Goal: Task Accomplishment & Management: Manage account settings

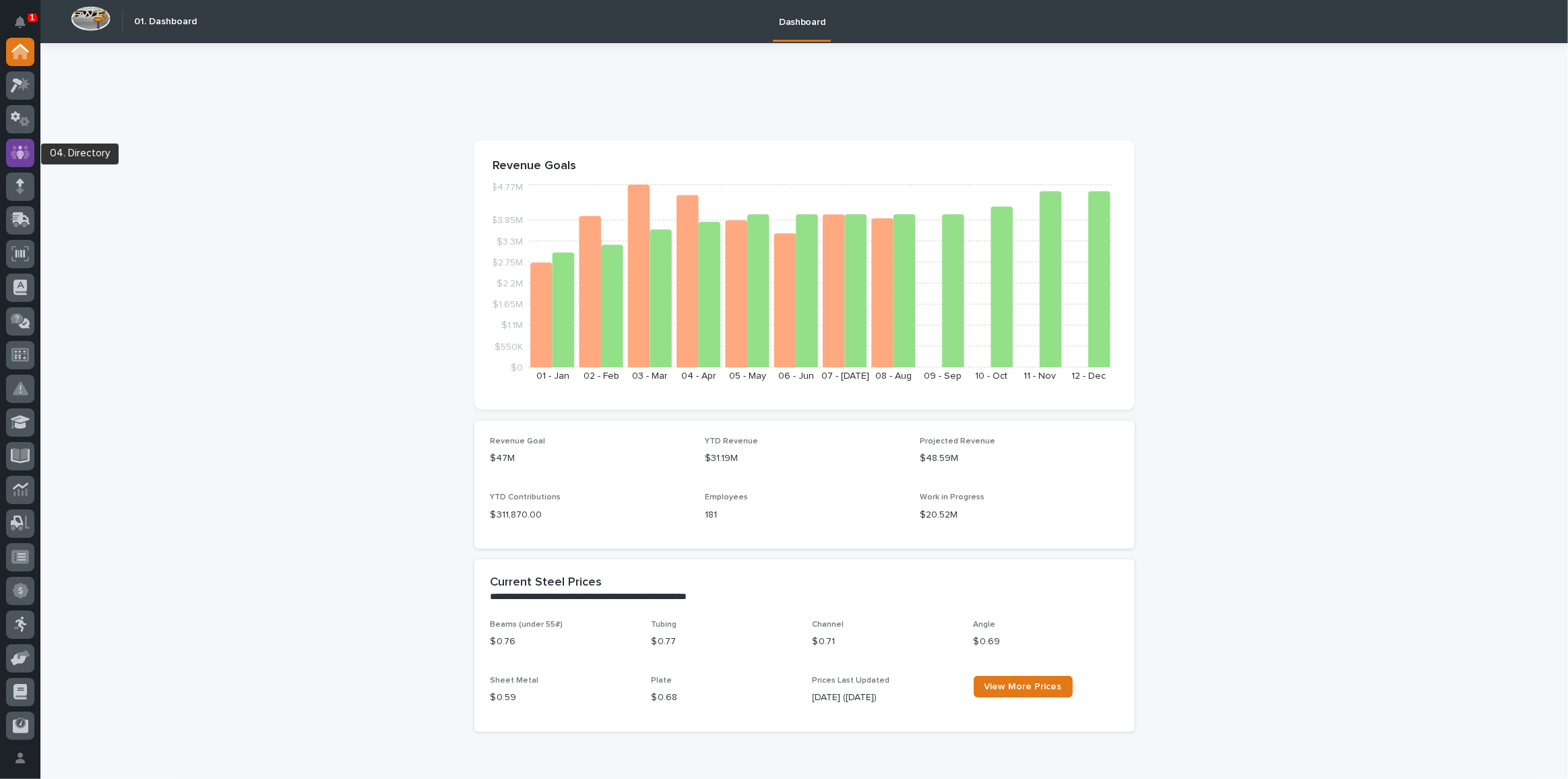
click at [17, 148] on icon at bounding box center [20, 153] width 19 height 16
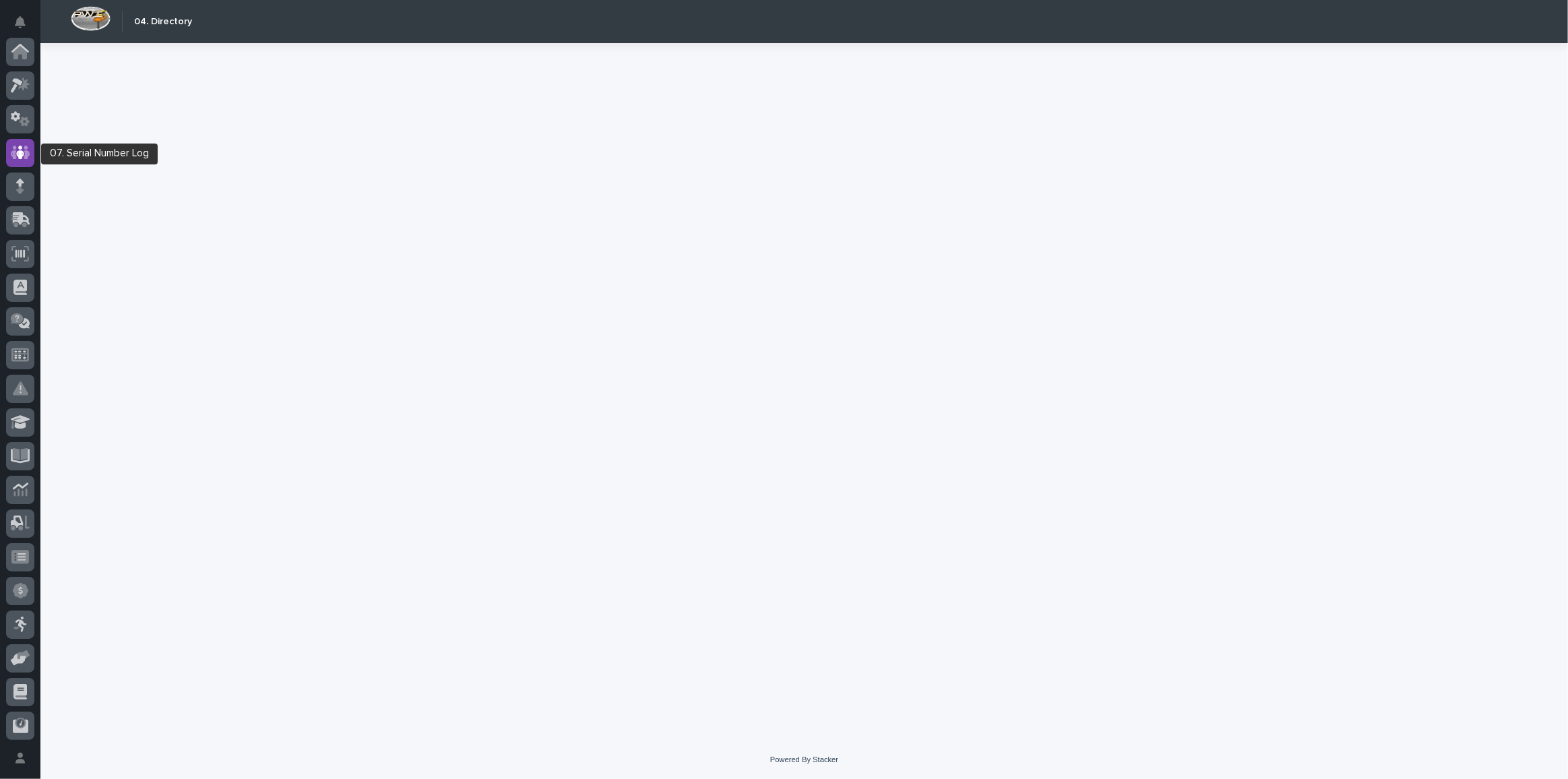
scroll to position [100, 0]
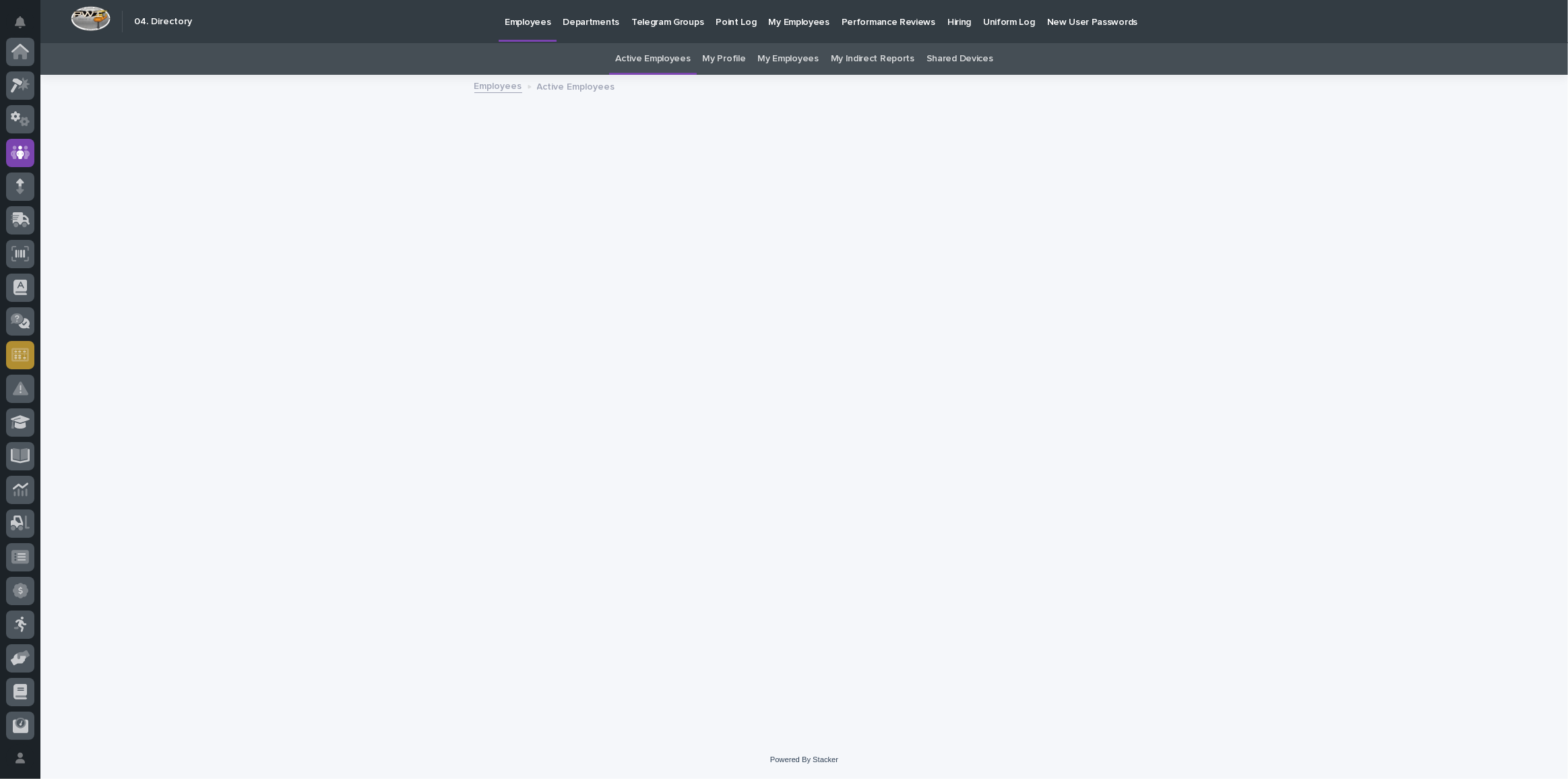
scroll to position [100, 0]
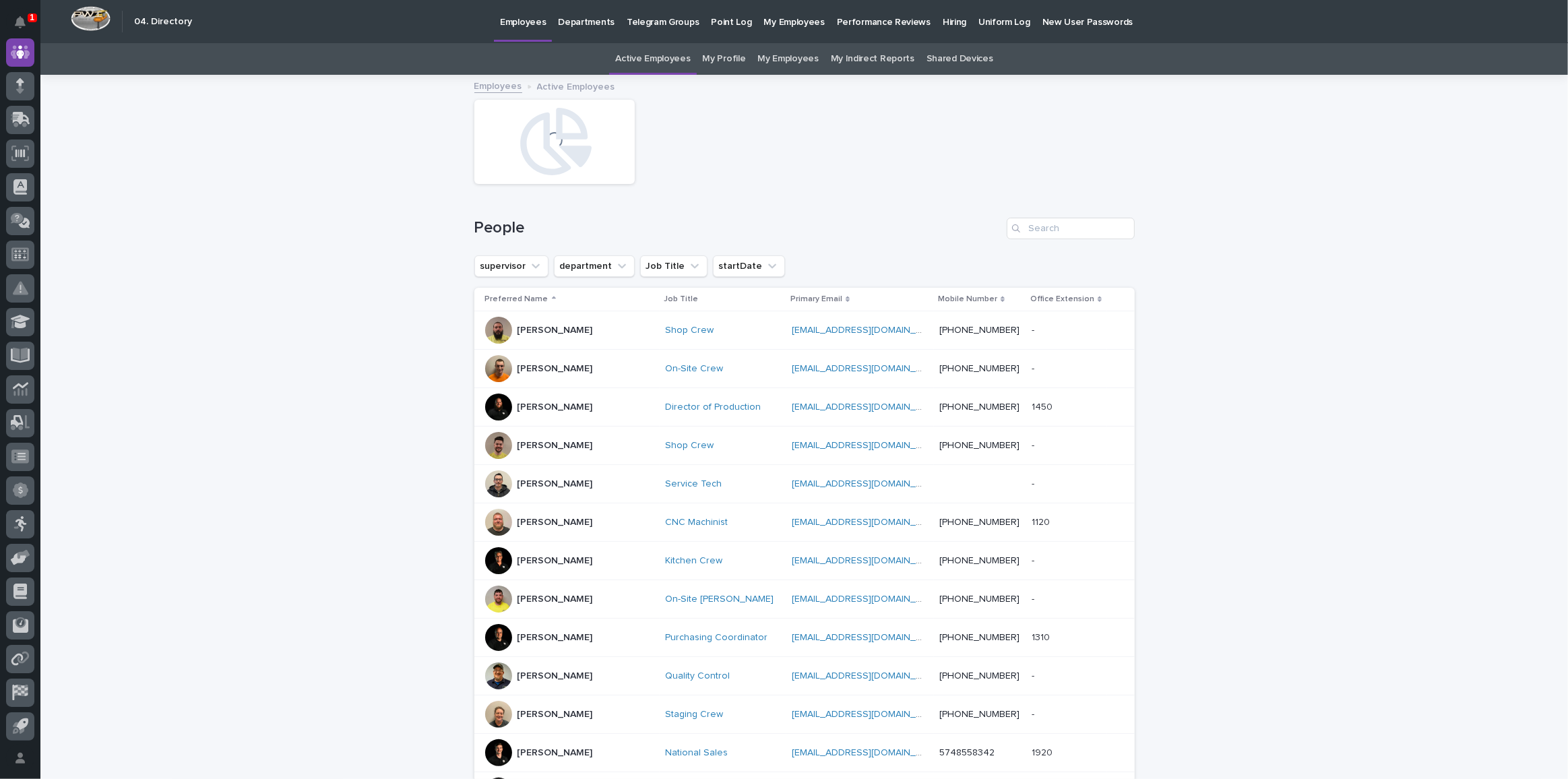
click at [942, 19] on p "Hiring" at bounding box center [953, 14] width 23 height 29
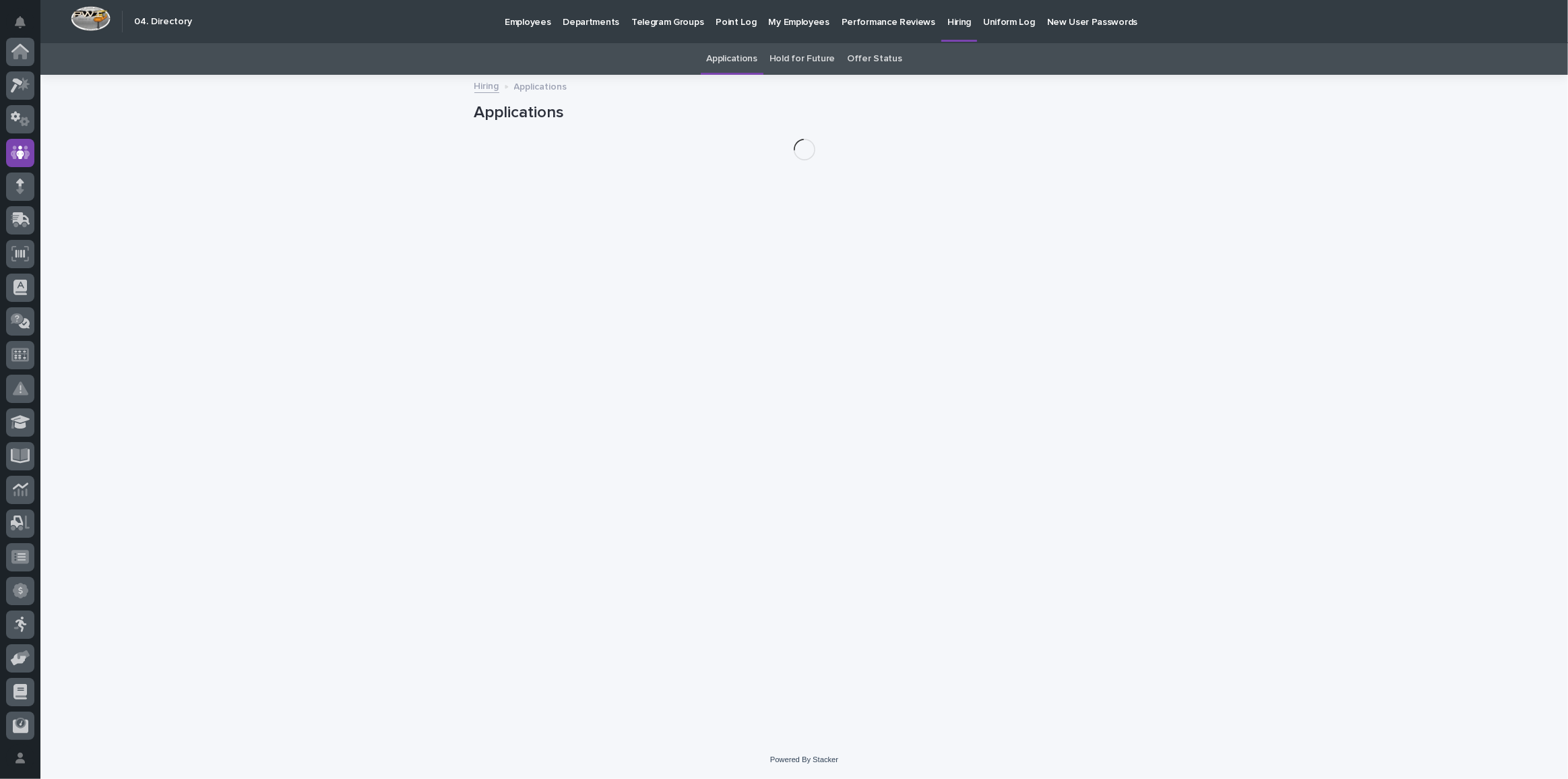
scroll to position [100, 0]
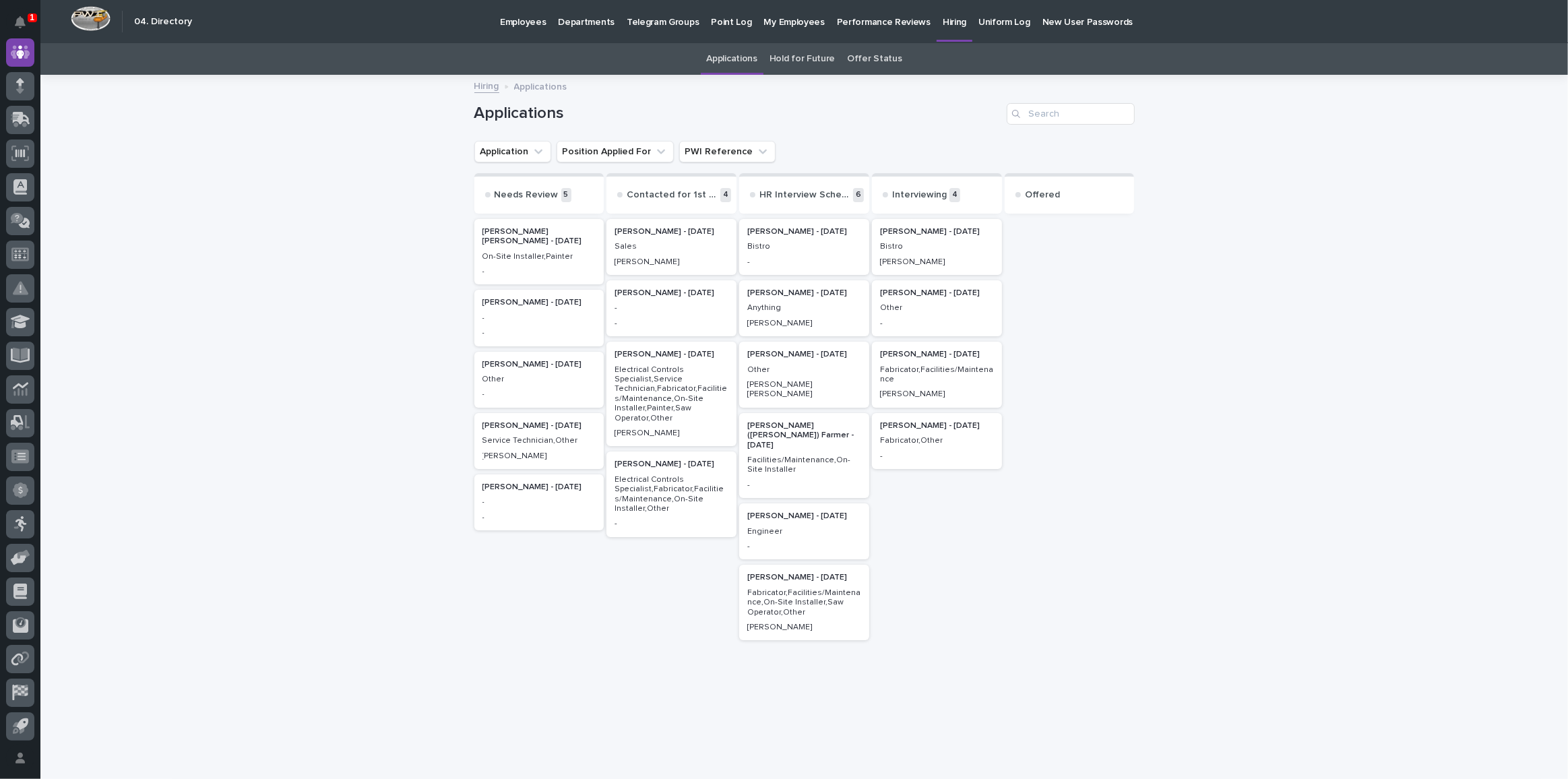
click at [897, 229] on p "[PERSON_NAME] - [DATE]" at bounding box center [937, 231] width 114 height 9
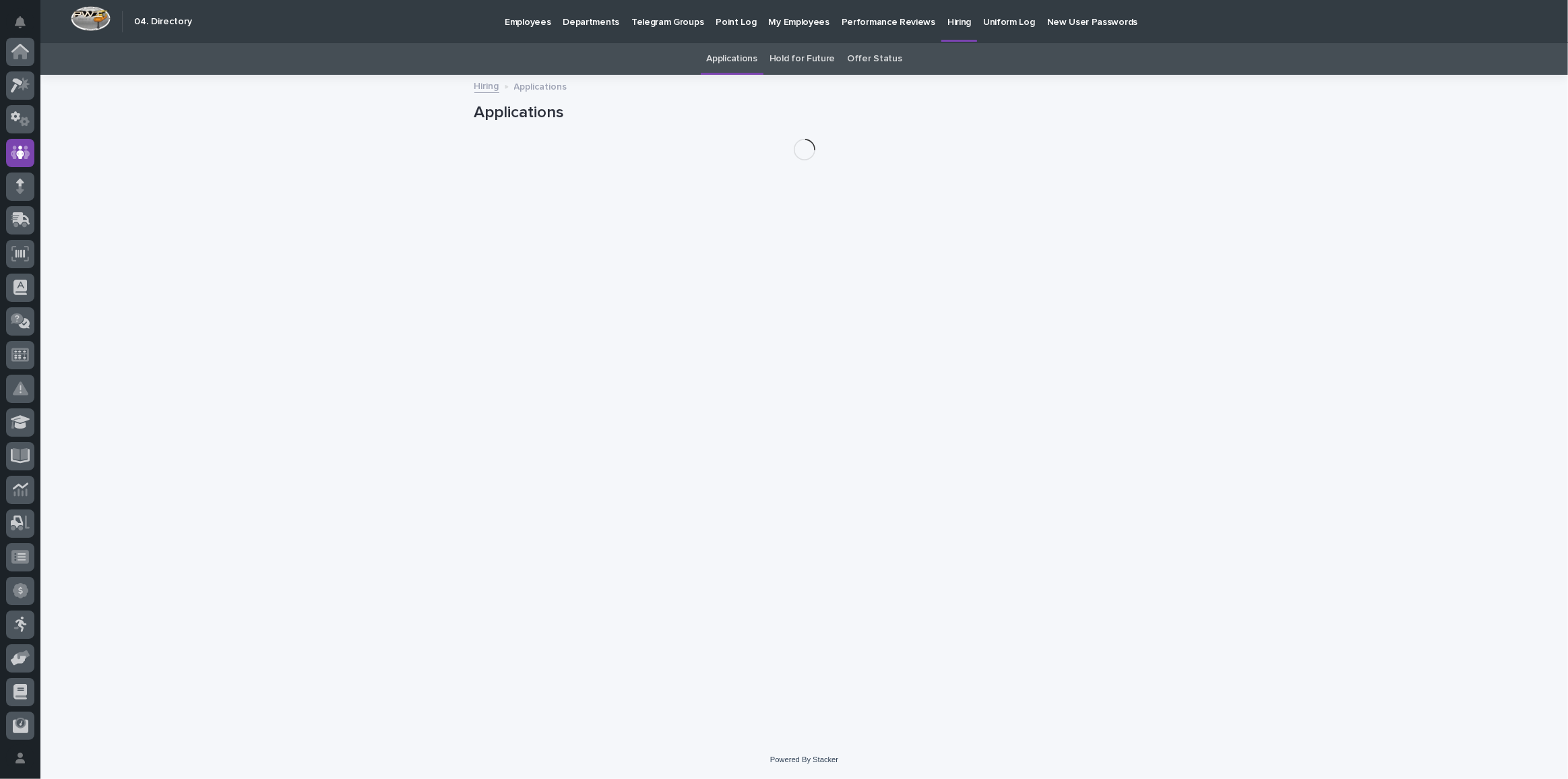
scroll to position [100, 0]
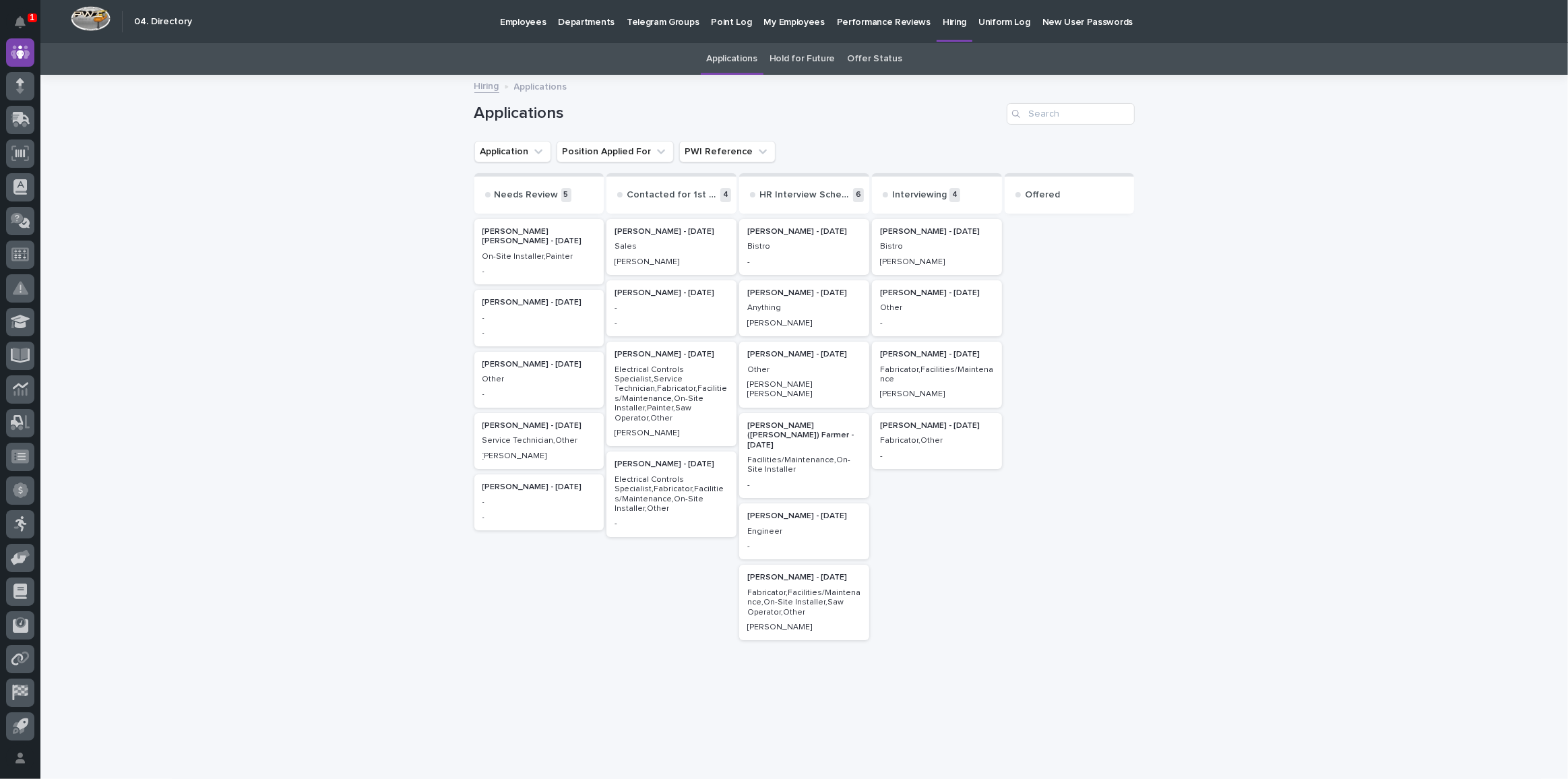
click at [914, 357] on p "[PERSON_NAME] - [DATE]" at bounding box center [937, 354] width 114 height 9
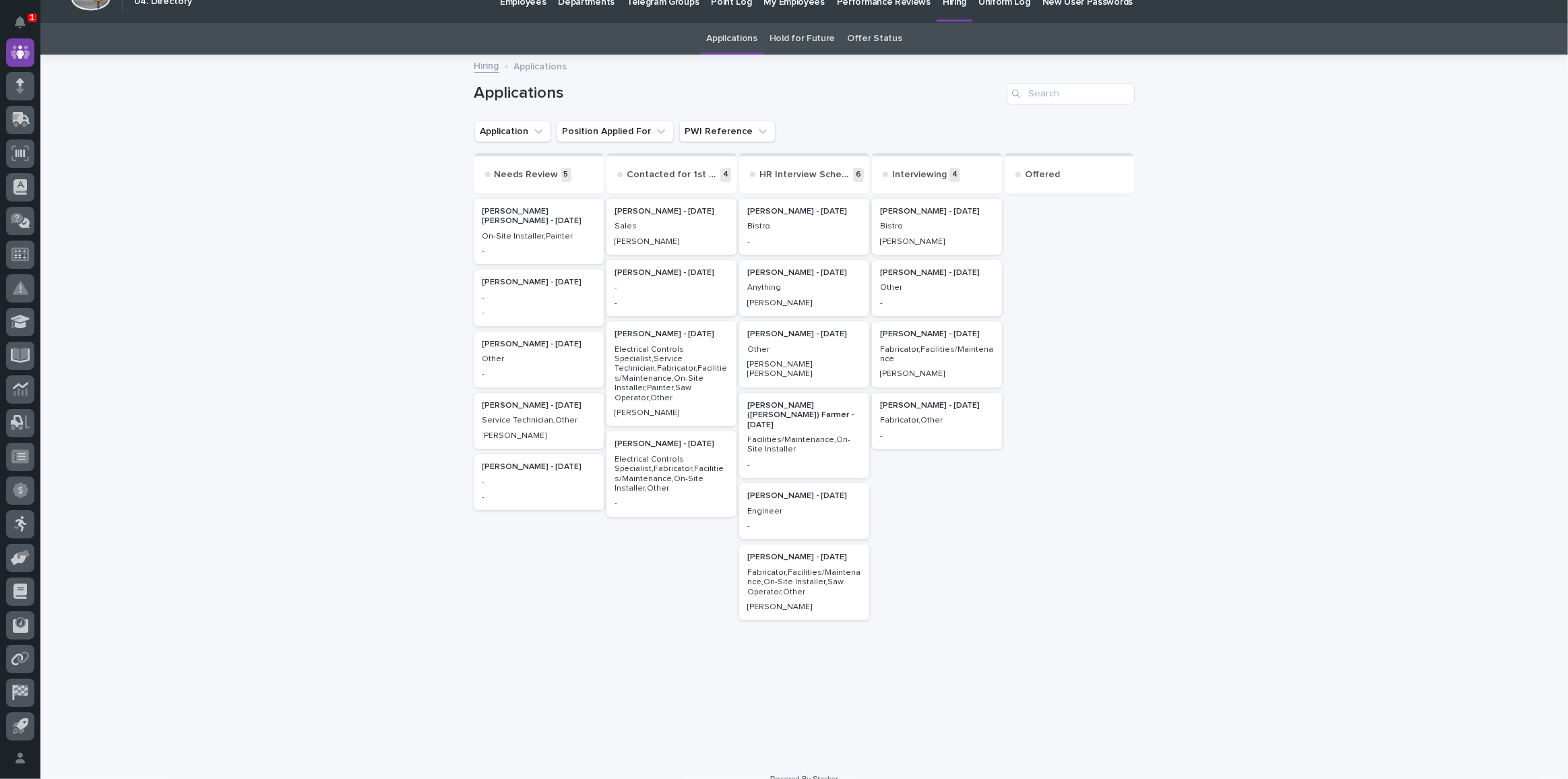
click at [769, 403] on p "[PERSON_NAME] ([PERSON_NAME]) Farmer - [DATE]" at bounding box center [803, 414] width 114 height 29
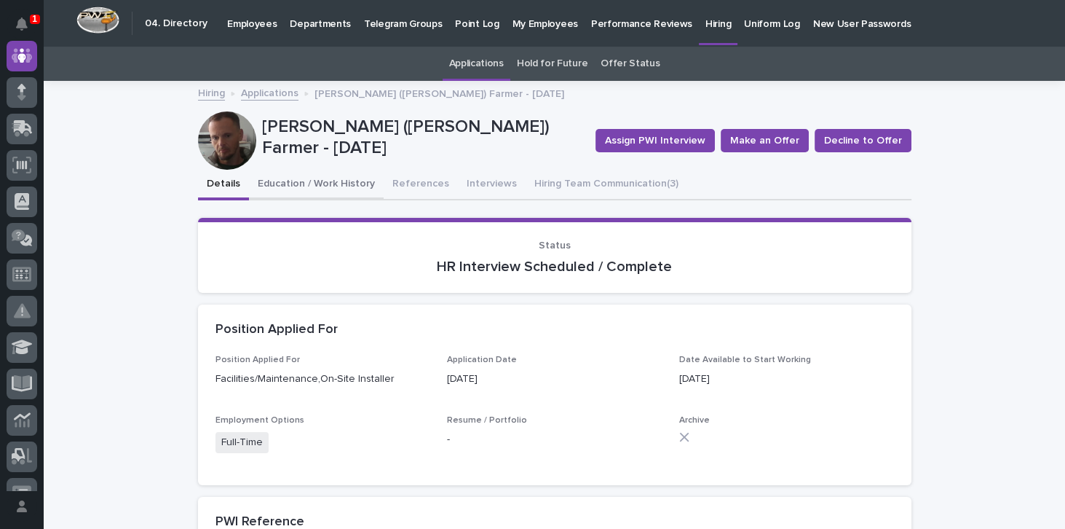
click at [324, 181] on button "Education / Work History" at bounding box center [316, 185] width 135 height 31
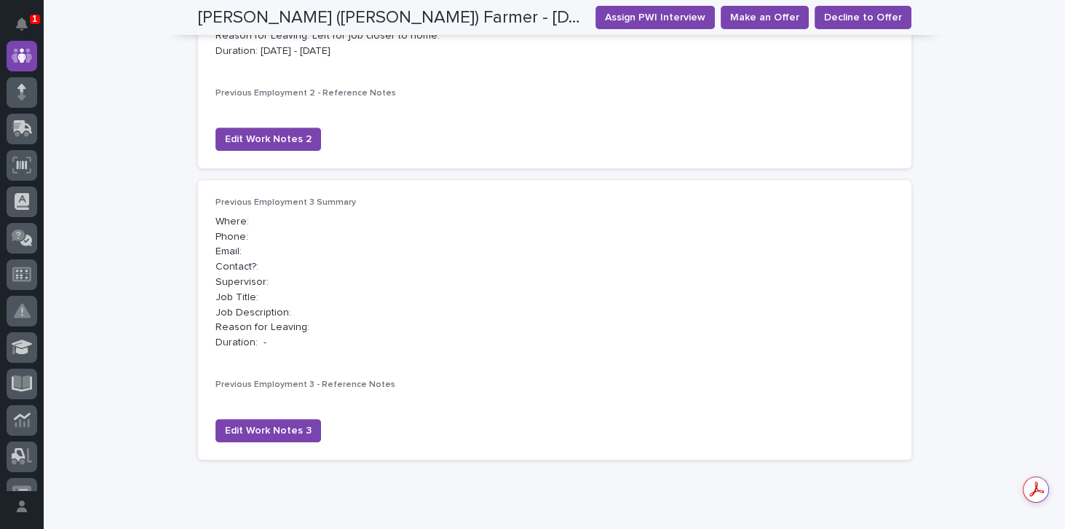
scroll to position [291, 0]
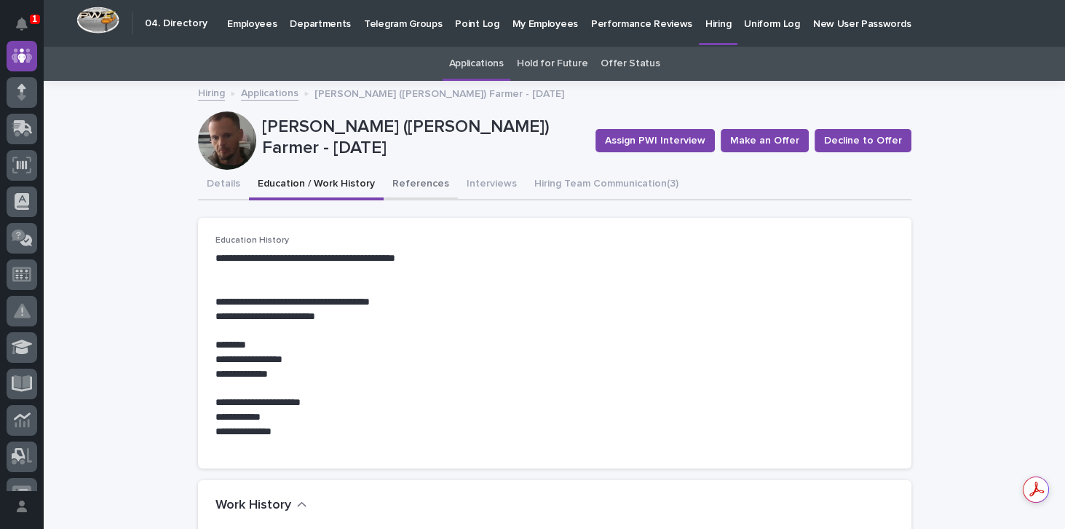
click at [412, 183] on button "References" at bounding box center [421, 185] width 74 height 31
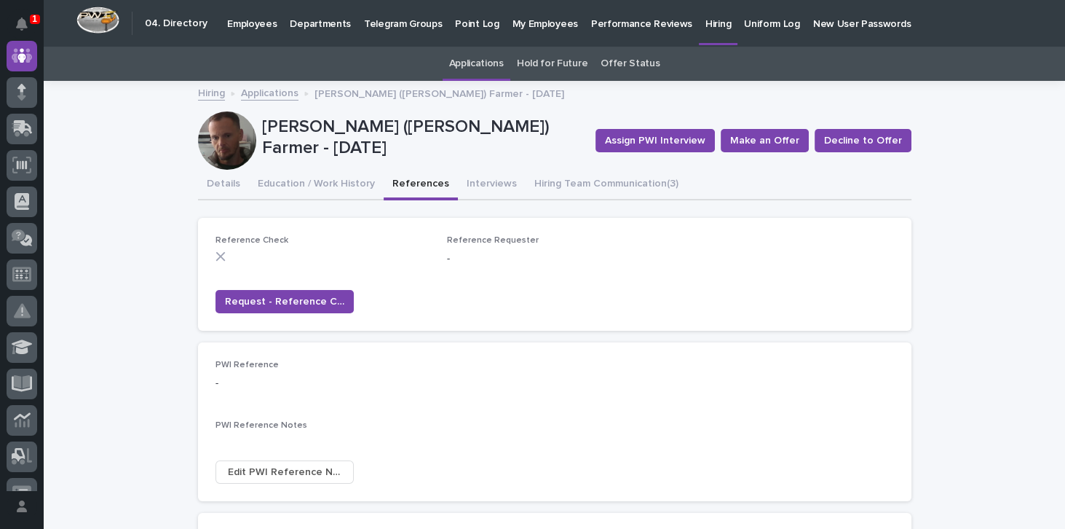
scroll to position [23, 0]
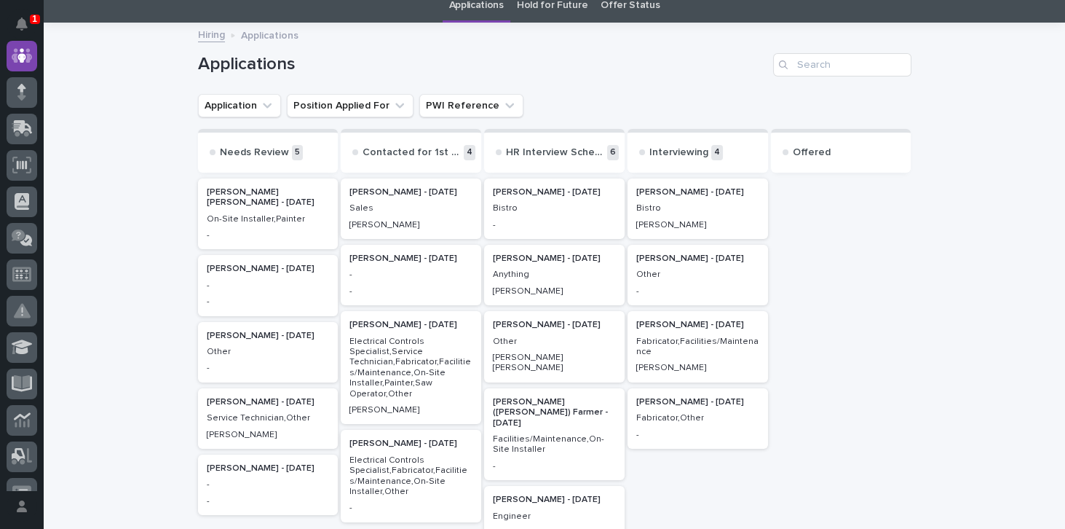
scroll to position [46, 0]
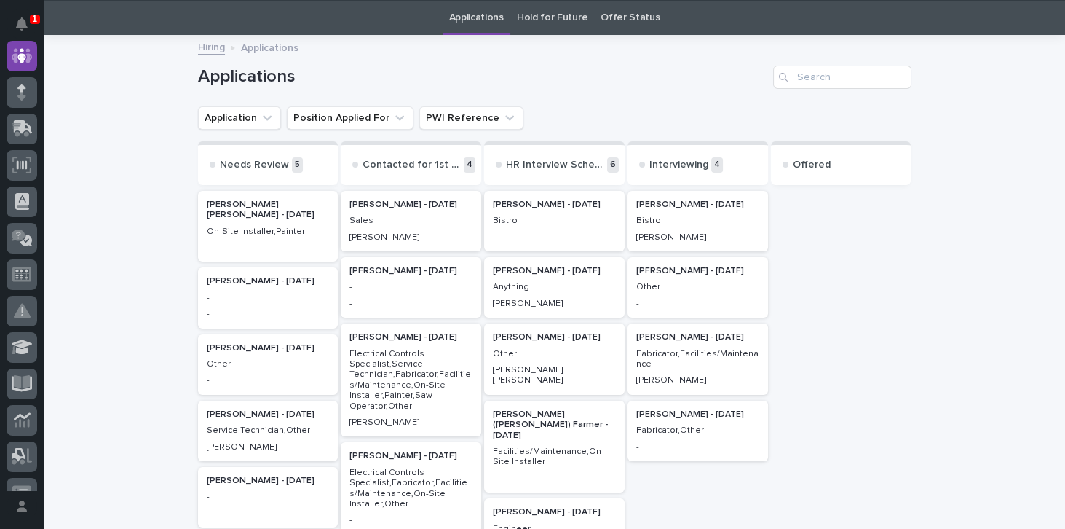
drag, startPoint x: 504, startPoint y: 405, endPoint x: 480, endPoint y: 393, distance: 27.0
click at [502, 403] on div "[PERSON_NAME] - [DATE] Bistro - [PERSON_NAME] - [DATE] Anything [PERSON_NAME] […" at bounding box center [554, 456] width 140 height 537
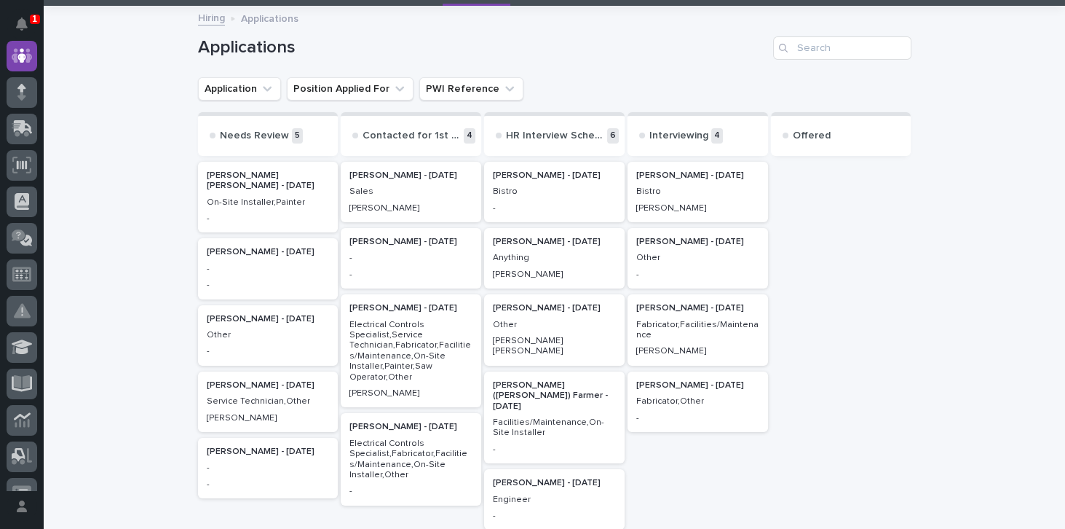
scroll to position [88, 0]
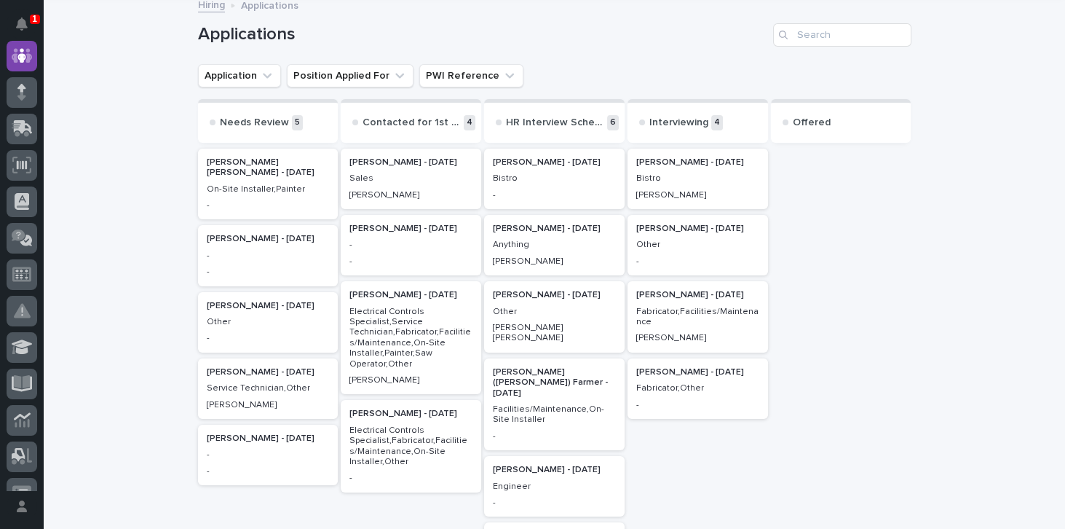
click at [512, 367] on p "[PERSON_NAME] ([PERSON_NAME]) Farmer - [DATE]" at bounding box center [554, 382] width 123 height 31
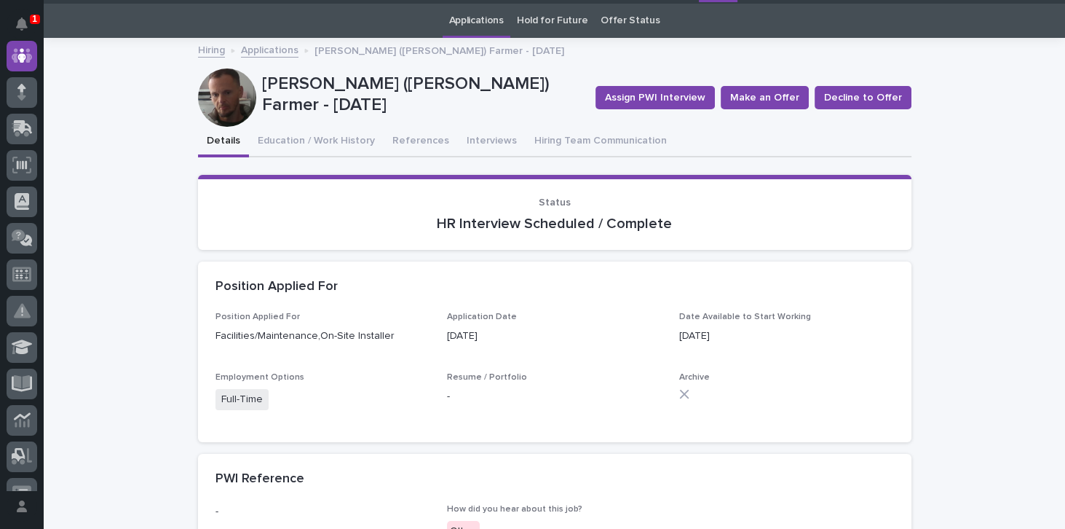
scroll to position [46, 0]
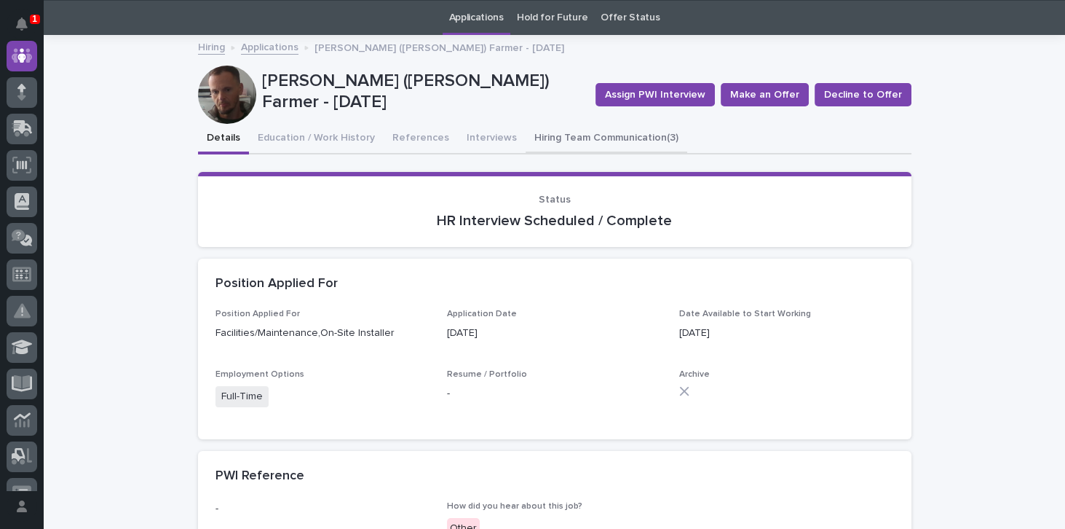
click at [614, 135] on button "Hiring Team Communication (3)" at bounding box center [607, 139] width 162 height 31
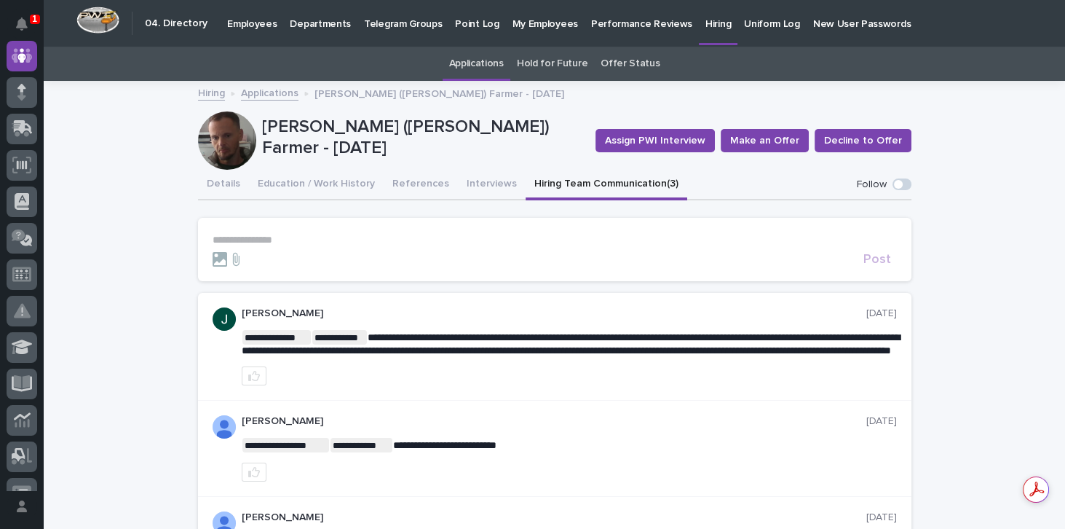
click at [602, 182] on button "Hiring Team Communication (3)" at bounding box center [607, 185] width 162 height 31
click at [33, 22] on p "1" at bounding box center [34, 19] width 5 height 10
click at [533, 141] on p "[PERSON_NAME] ([PERSON_NAME]) Farmer - [DATE]" at bounding box center [423, 137] width 322 height 42
click at [213, 141] on div at bounding box center [227, 140] width 58 height 58
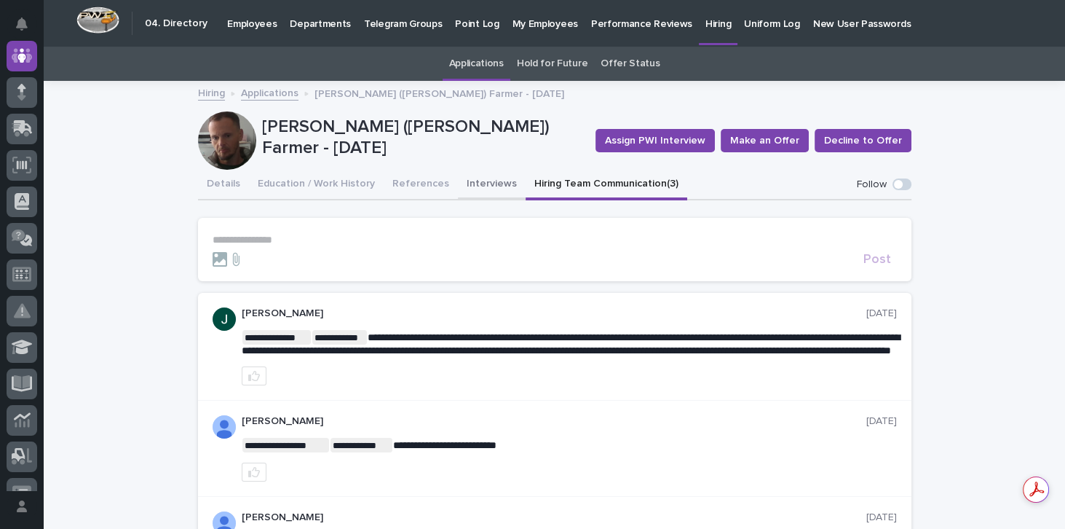
click at [476, 181] on button "Interviews" at bounding box center [492, 185] width 68 height 31
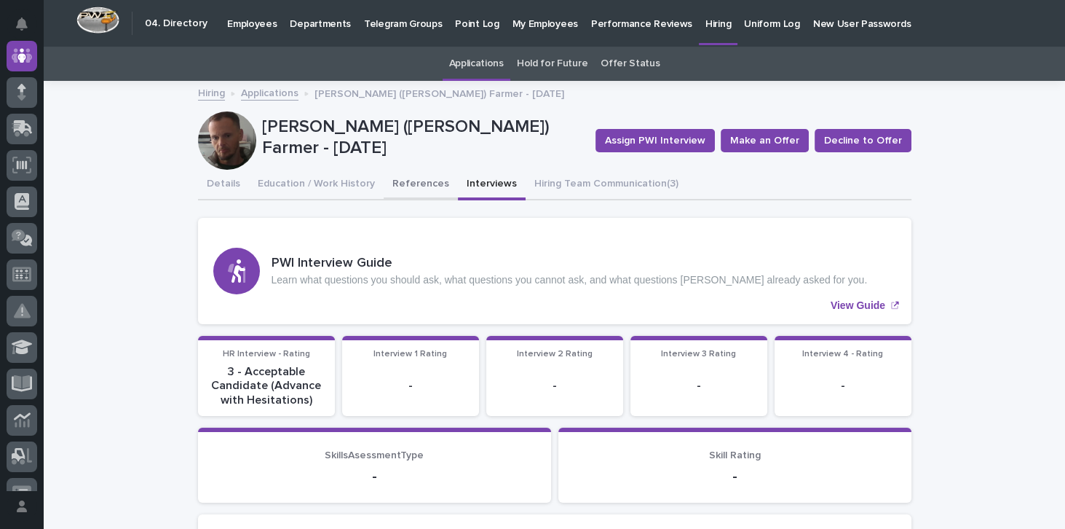
click at [406, 184] on button "References" at bounding box center [421, 185] width 74 height 31
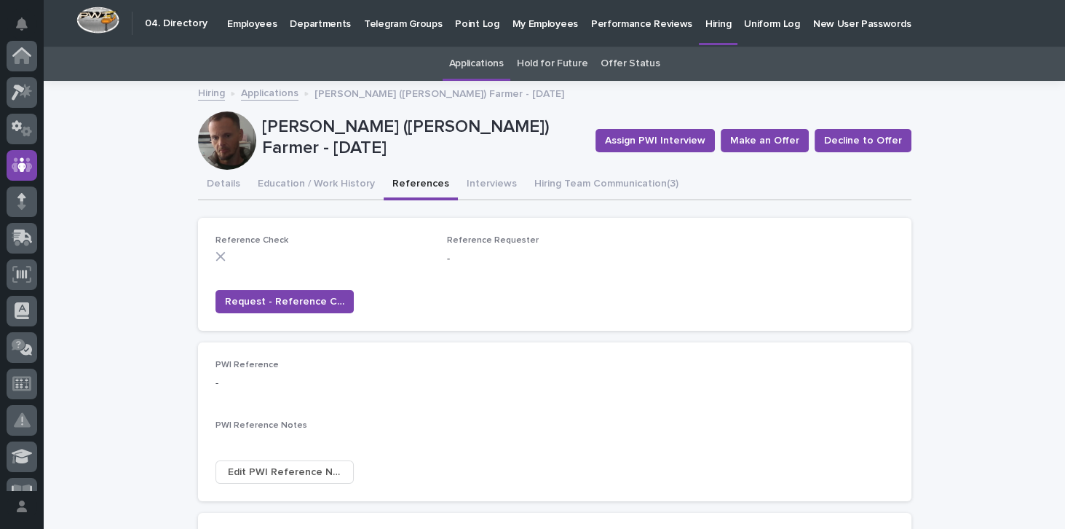
click at [705, 20] on p "Hiring" at bounding box center [717, 15] width 25 height 31
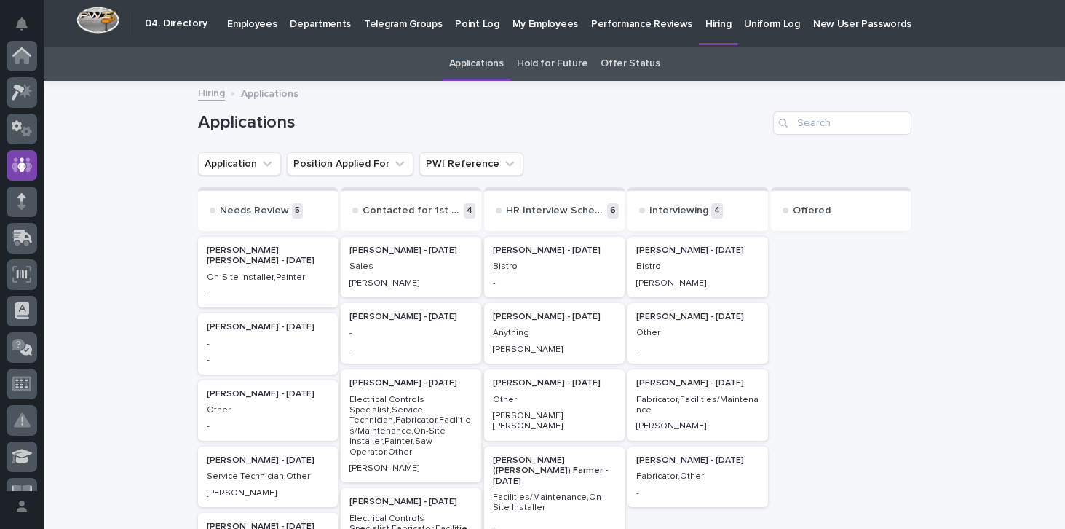
scroll to position [109, 0]
click at [525, 25] on p "My Employees" at bounding box center [545, 15] width 66 height 31
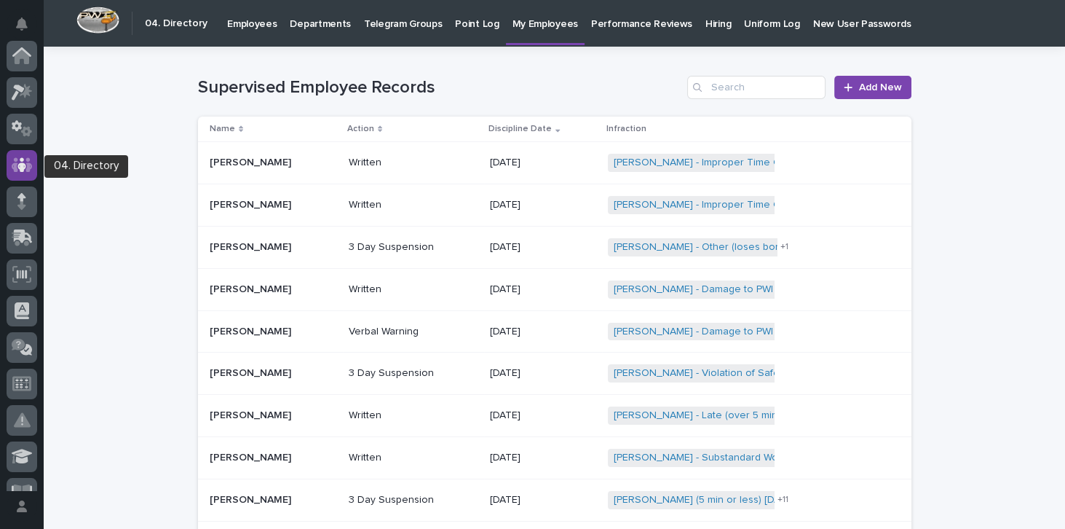
click at [10, 162] on div at bounding box center [22, 165] width 31 height 31
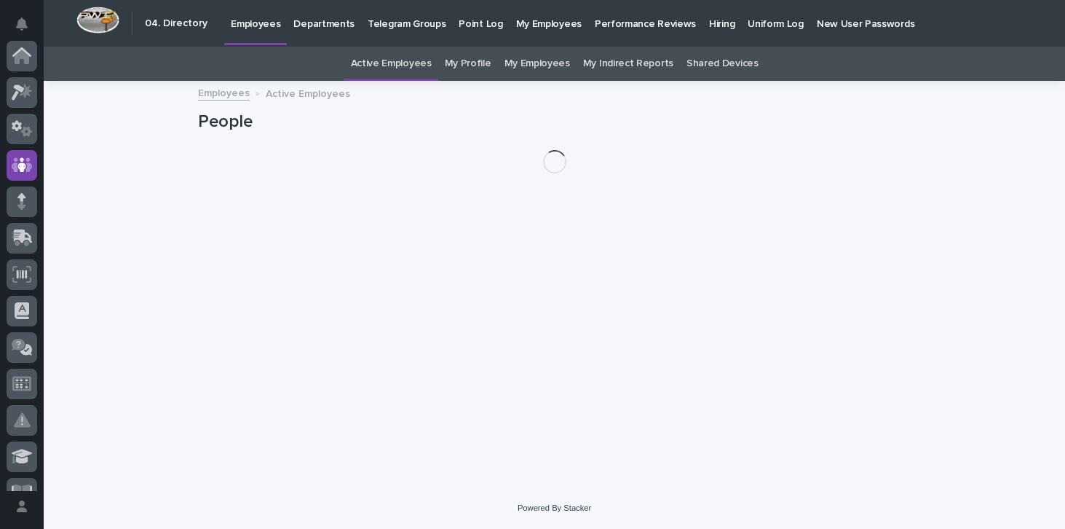
scroll to position [109, 0]
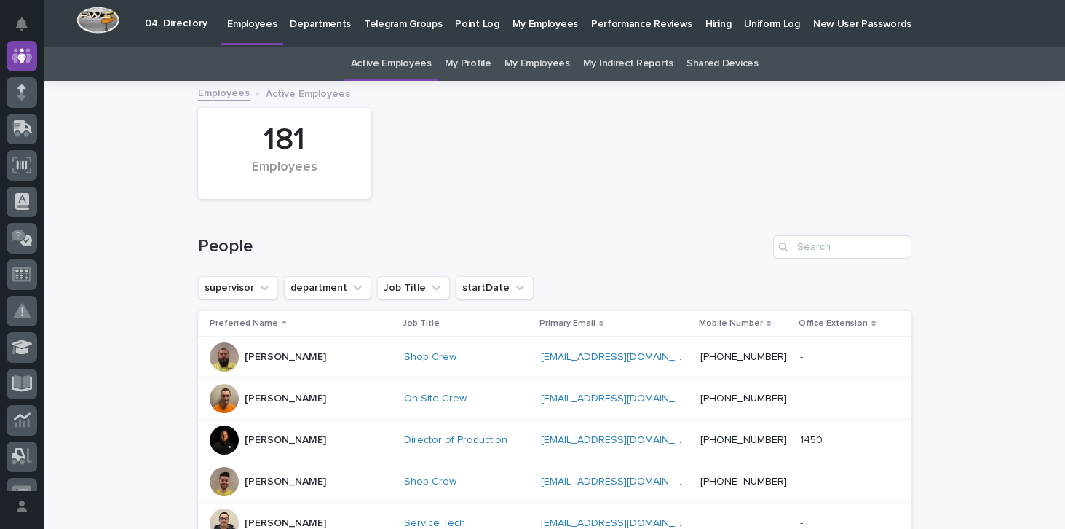
click at [521, 60] on link "My Employees" at bounding box center [537, 64] width 66 height 34
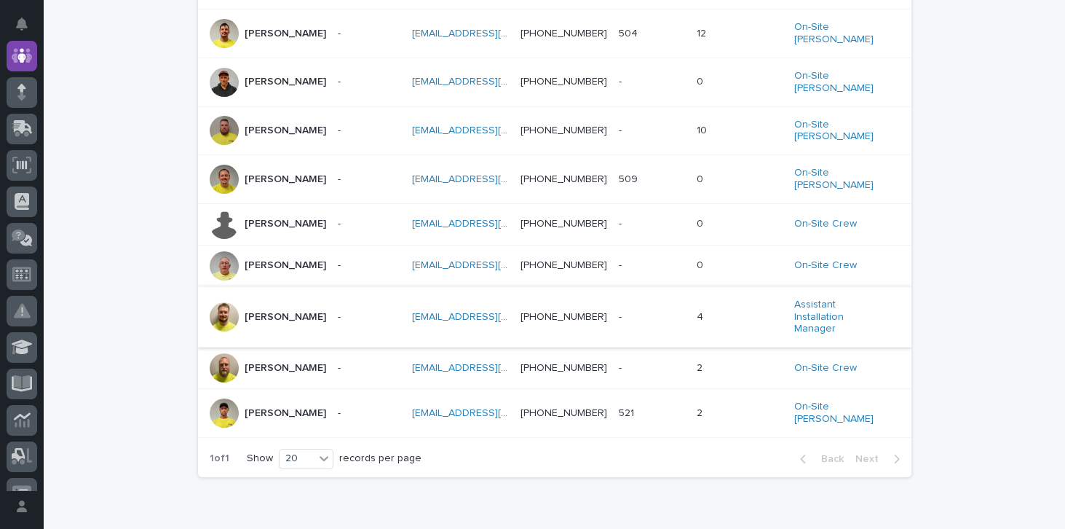
scroll to position [348, 0]
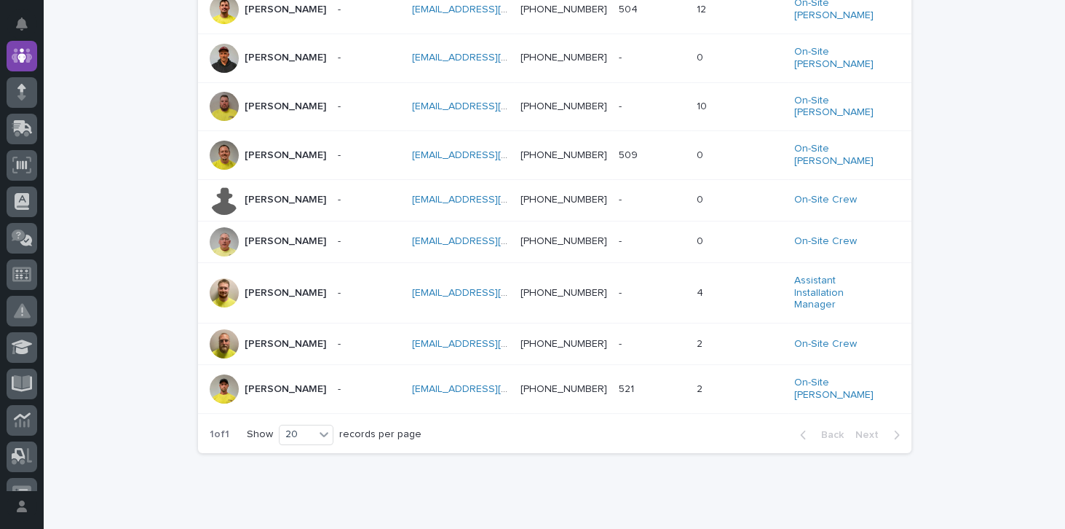
click at [261, 194] on p "[PERSON_NAME]" at bounding box center [286, 200] width 82 height 12
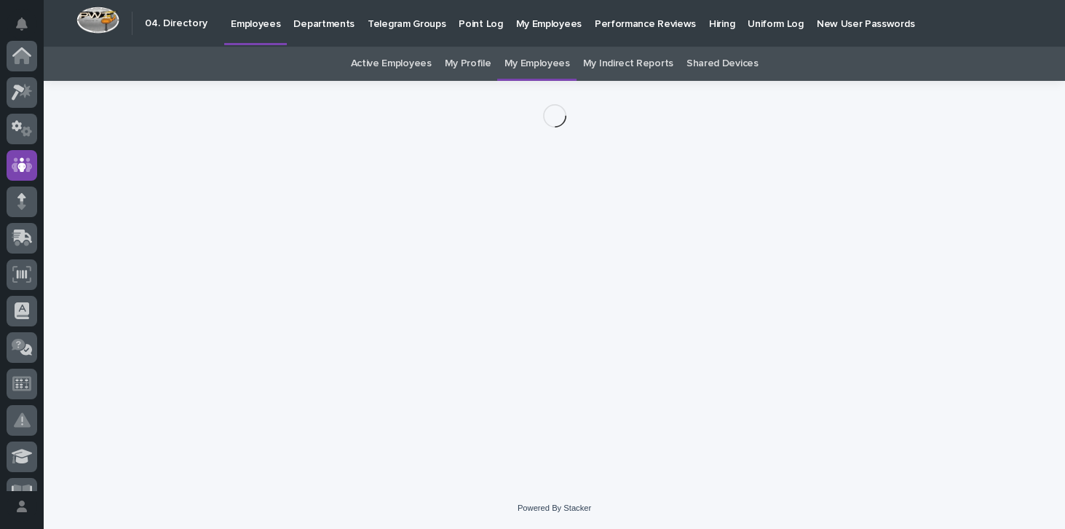
scroll to position [109, 0]
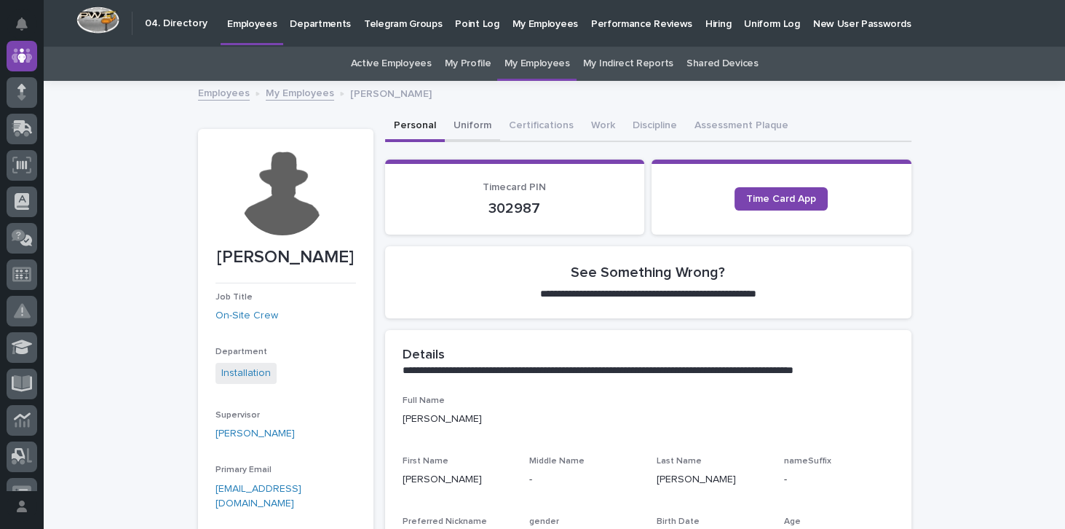
click at [467, 126] on button "Uniform" at bounding box center [472, 126] width 55 height 31
